Goal: Find specific page/section: Find specific page/section

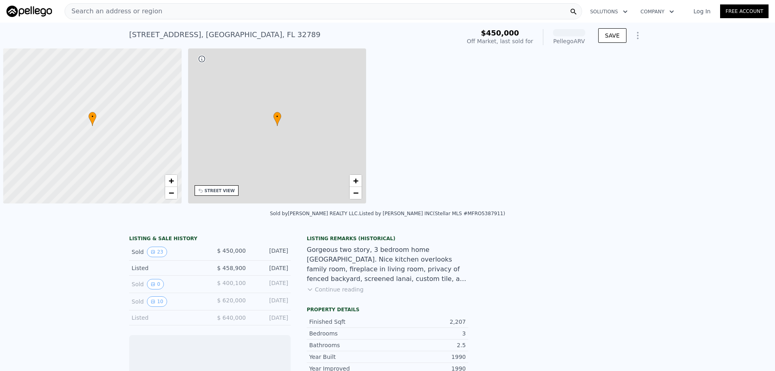
scroll to position [0, 3]
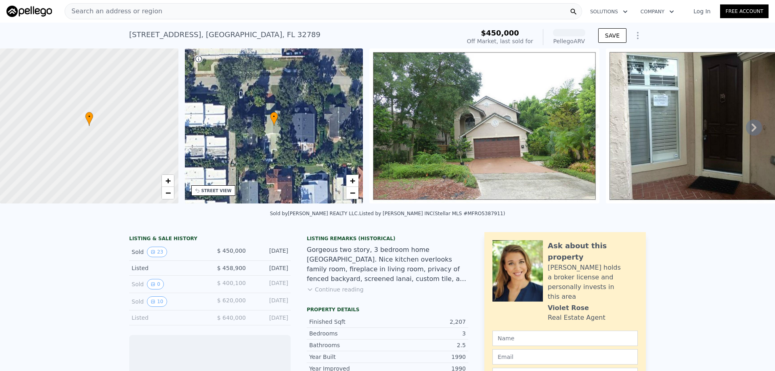
click at [195, 13] on div "Search an address or region" at bounding box center [324, 11] width 518 height 16
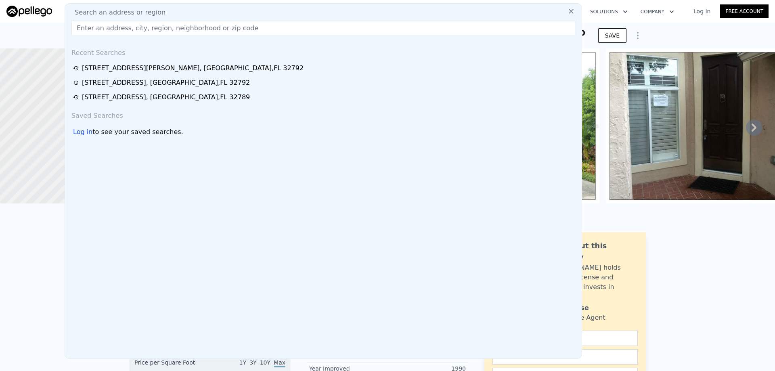
drag, startPoint x: 195, startPoint y: 10, endPoint x: 181, endPoint y: 29, distance: 23.0
paste input "https://www.marketwatch.com/story/america-has-5-wealth-classes-see-where-you-fi…"
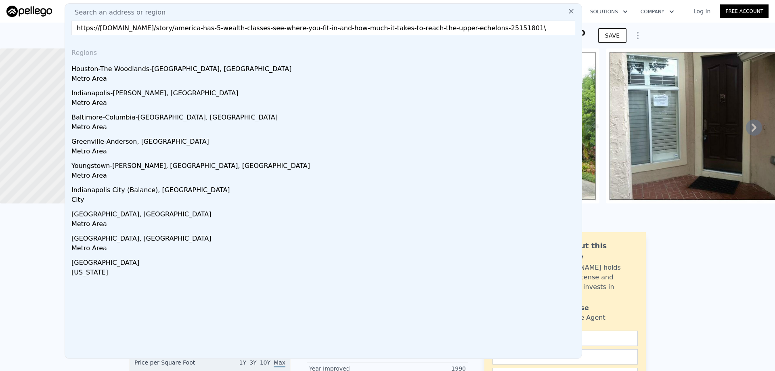
type input "https://www.marketwatch.com/story/america-has-5-wealth-classes-see-where-you-fi…"
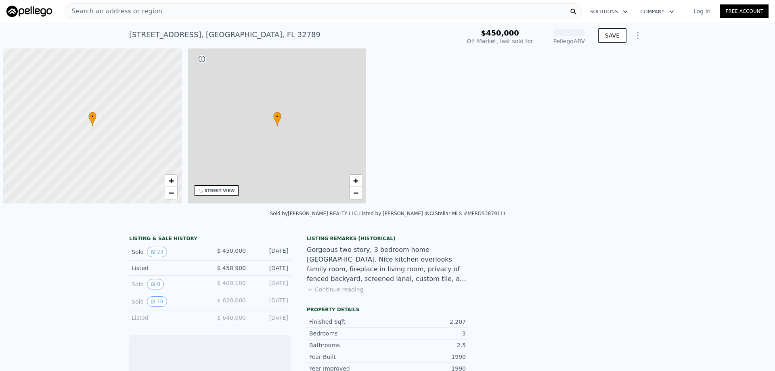
scroll to position [0, 3]
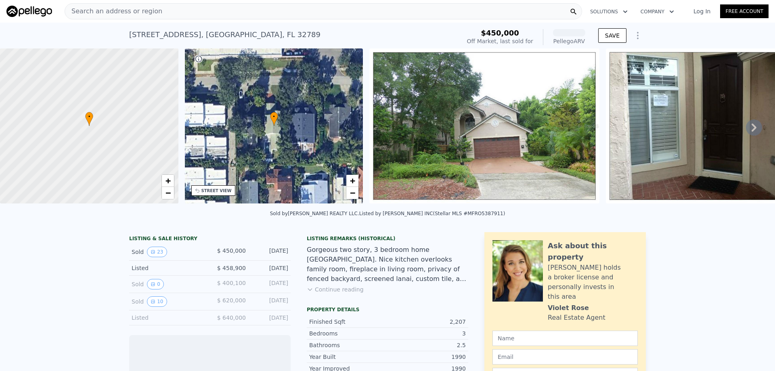
click at [136, 13] on span "Search an address or region" at bounding box center [113, 11] width 97 height 10
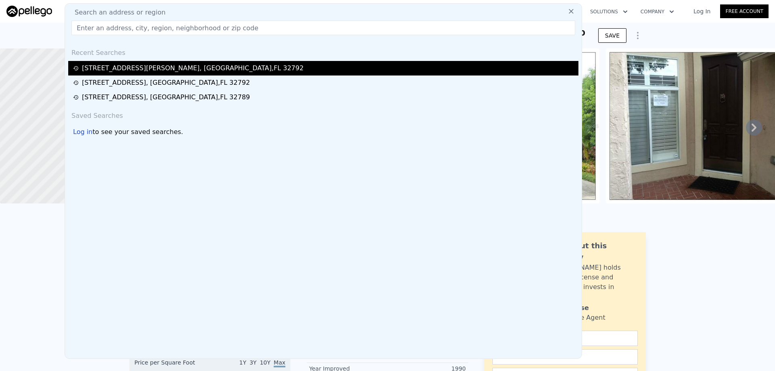
click at [122, 64] on div "[STREET_ADDRESS][PERSON_NAME]" at bounding box center [193, 68] width 222 height 10
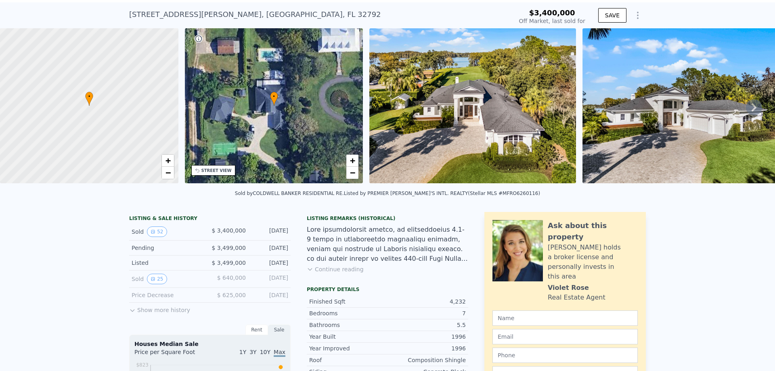
scroll to position [3, 0]
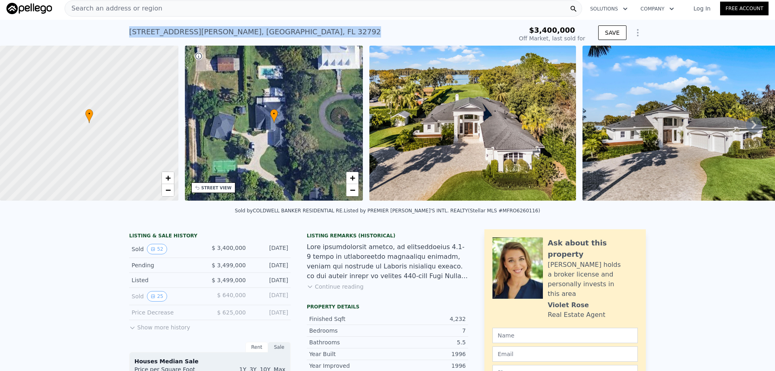
drag, startPoint x: 296, startPoint y: 28, endPoint x: 126, endPoint y: 29, distance: 170.0
click at [126, 29] on div "[STREET_ADDRESS][PERSON_NAME] Sold [DATE] for $3.400m $3,400,000 Off Market, la…" at bounding box center [387, 33] width 775 height 26
copy div "[STREET_ADDRESS][PERSON_NAME]"
